Goal: Task Accomplishment & Management: Manage account settings

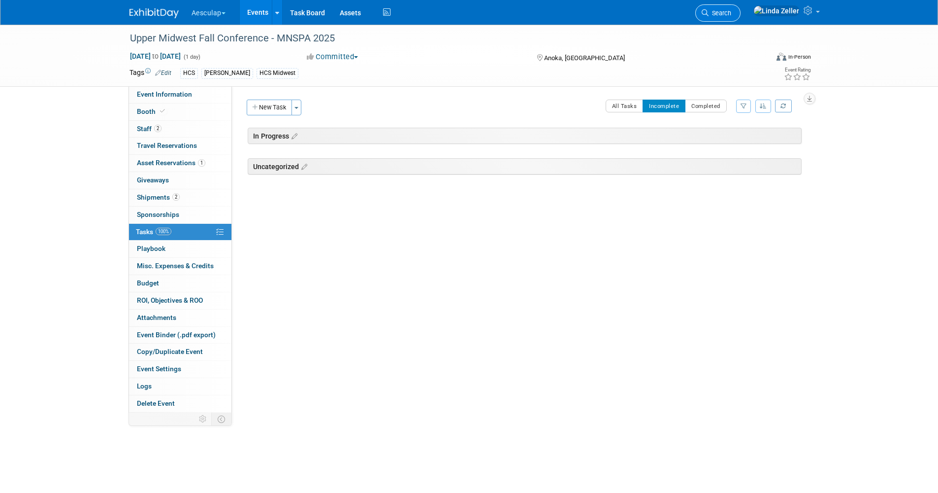
click at [738, 8] on link "Search" at bounding box center [717, 12] width 45 height 17
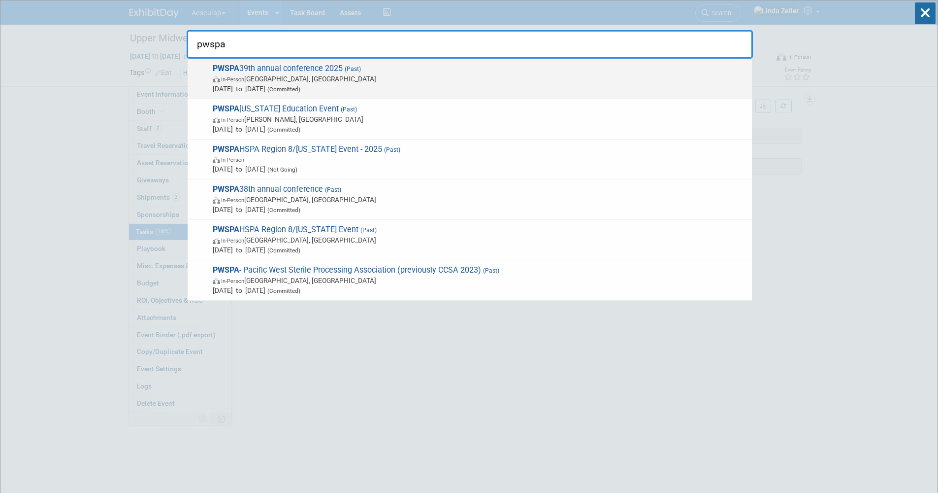
type input "pwspa"
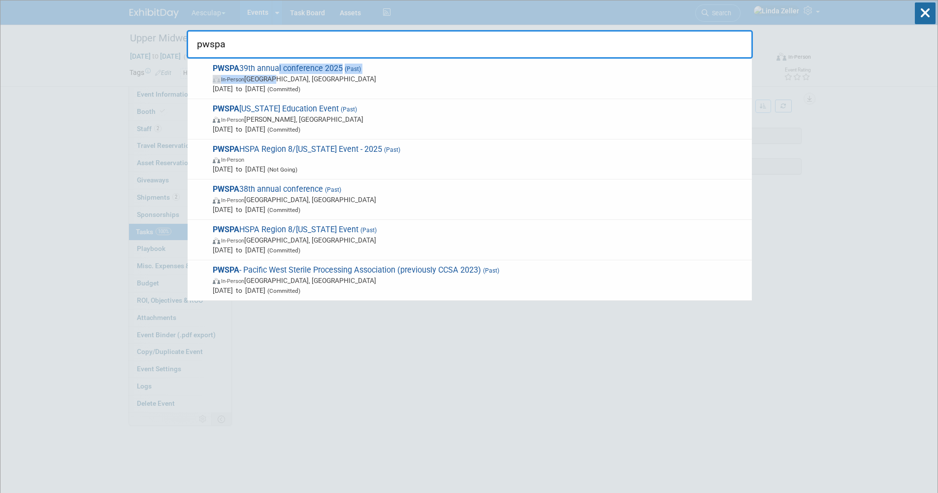
click at [275, 74] on span "PWSPA 39th annual conference 2025 (Past) In-Person Phoenix, AZ Oct 4, 2025 to O…" at bounding box center [478, 79] width 537 height 30
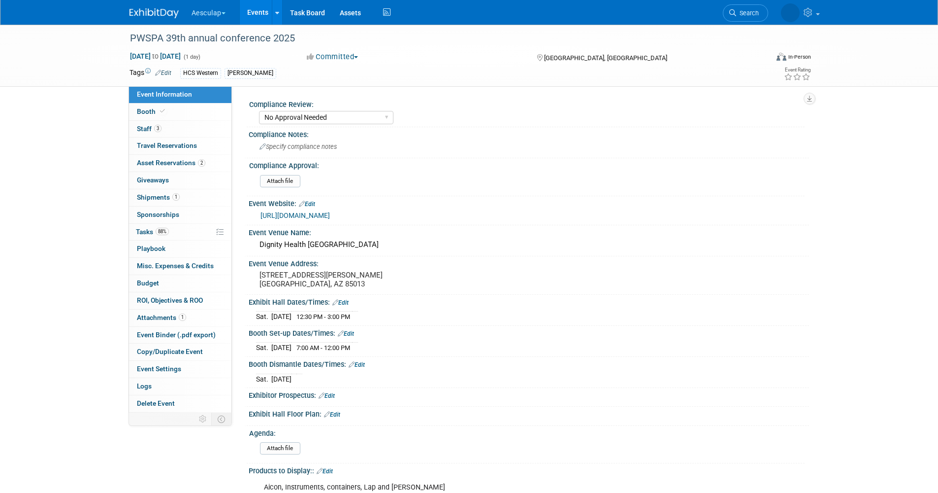
select select "No Approval Needed"
select select "HCS"
click at [147, 227] on link "88% Tasks 88%" at bounding box center [180, 232] width 102 height 17
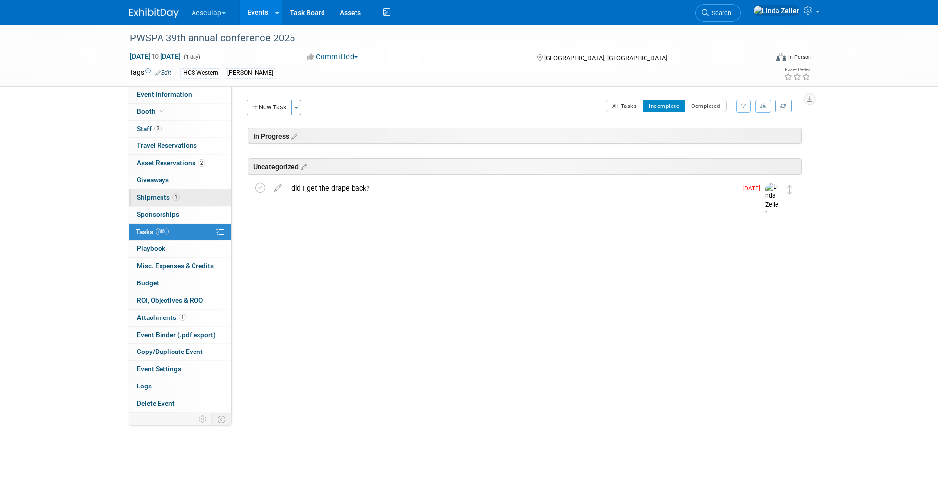
click at [146, 195] on span "Shipments 1" at bounding box center [158, 197] width 43 height 8
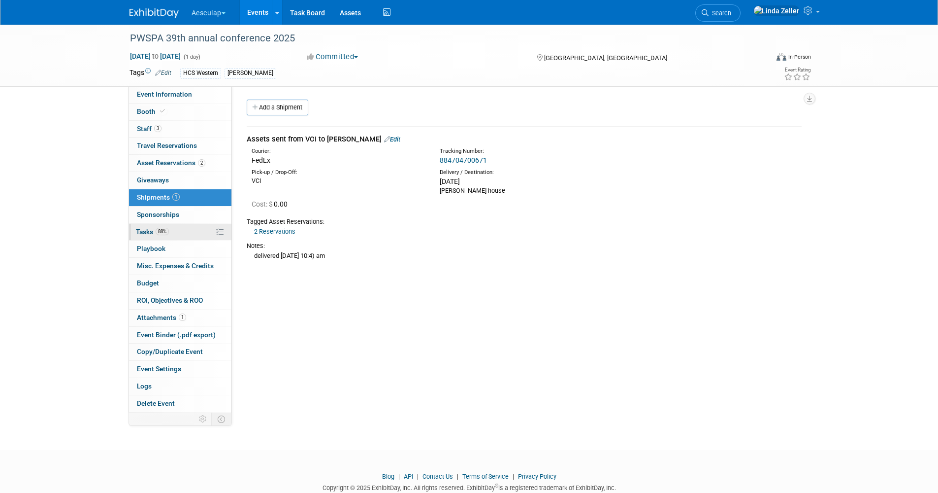
click at [144, 231] on span "Tasks 88%" at bounding box center [152, 232] width 33 height 8
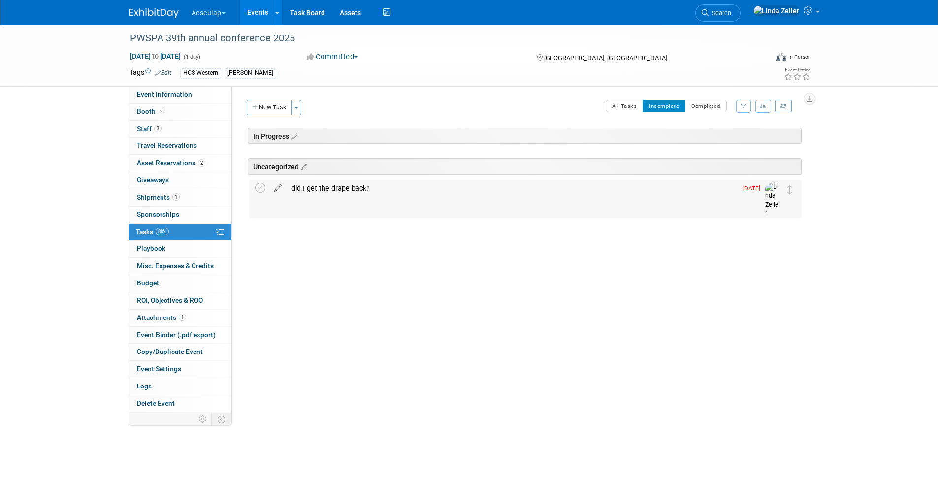
click at [280, 187] on icon at bounding box center [277, 186] width 17 height 12
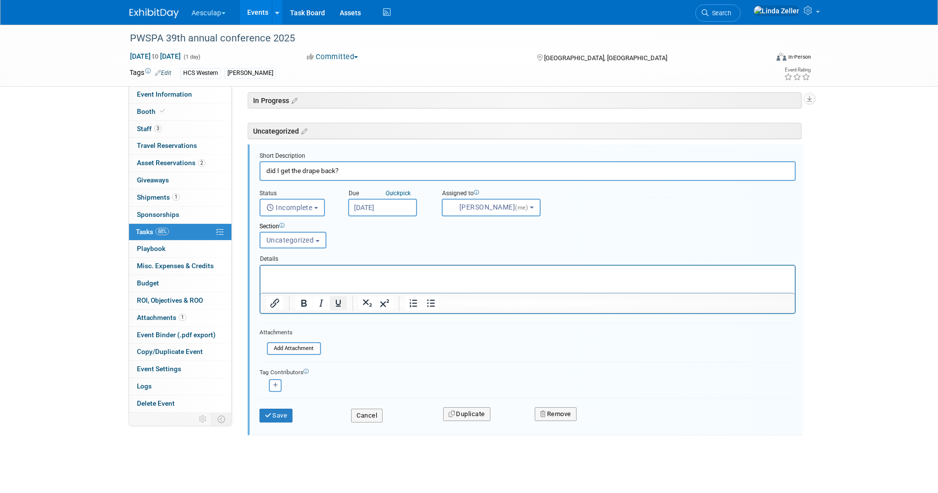
scroll to position [38, 0]
click at [552, 412] on button "Remove" at bounding box center [556, 411] width 42 height 14
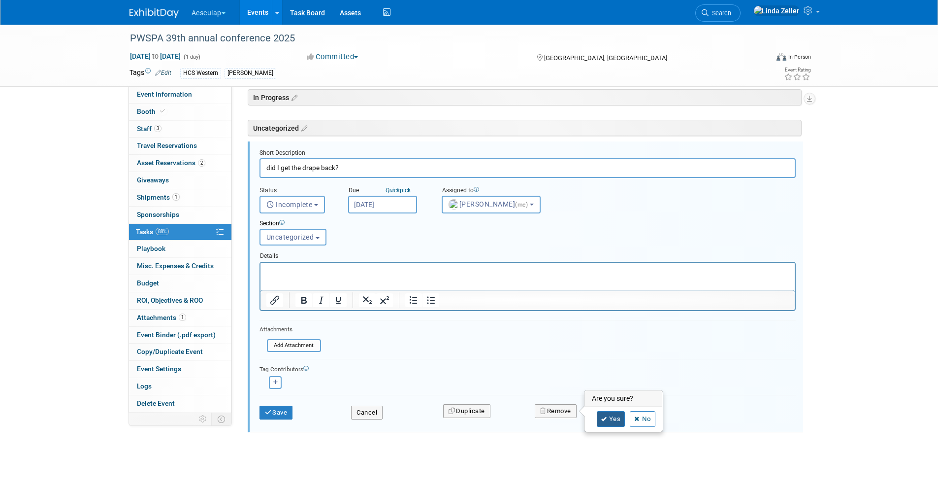
click at [607, 423] on link "Yes" at bounding box center [611, 419] width 29 height 16
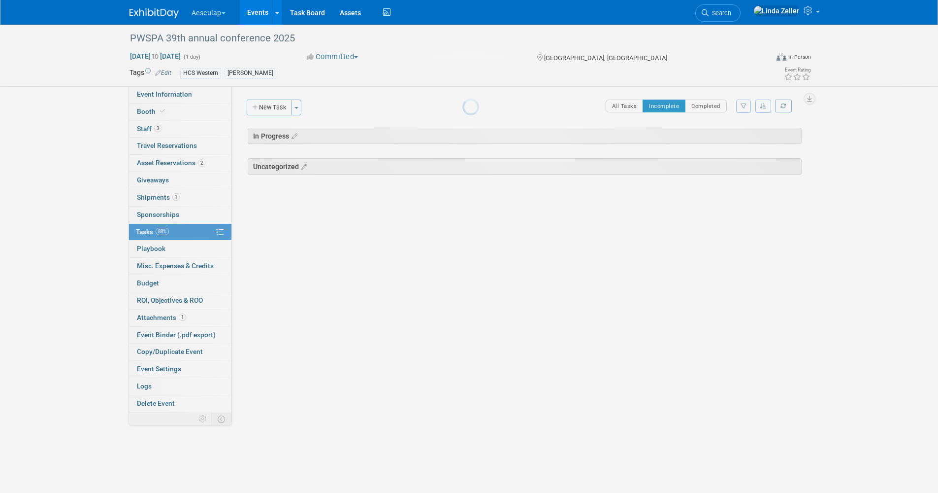
scroll to position [0, 0]
